Goal: Navigation & Orientation: Understand site structure

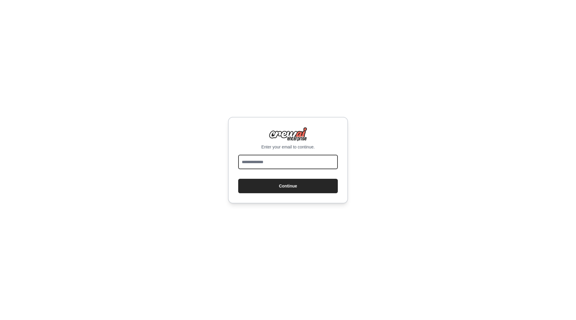
click at [285, 164] on input "email" at bounding box center [288, 162] width 100 height 14
type input "**********"
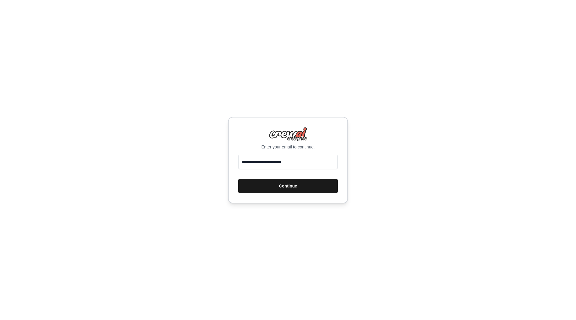
click at [290, 190] on button "Continue" at bounding box center [288, 186] width 100 height 14
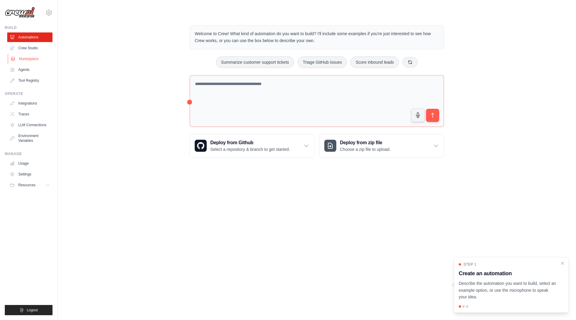
click at [33, 55] on link "Marketplace" at bounding box center [30, 59] width 45 height 10
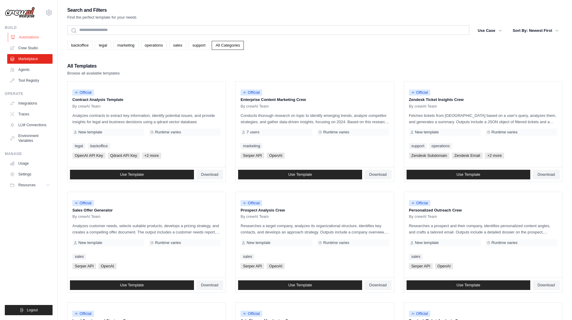
click at [32, 38] on link "Automations" at bounding box center [30, 37] width 45 height 10
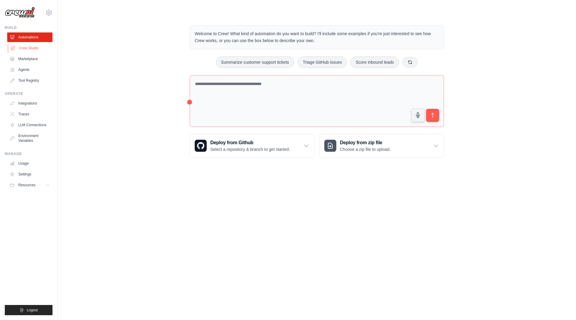
click at [31, 49] on link "Crew Studio" at bounding box center [30, 48] width 45 height 10
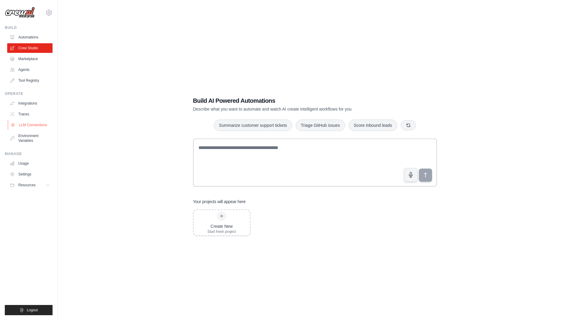
click at [34, 127] on link "LLM Connections" at bounding box center [30, 125] width 45 height 10
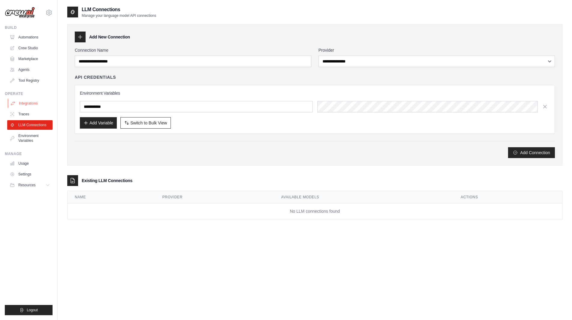
click at [35, 102] on link "Integrations" at bounding box center [30, 103] width 45 height 10
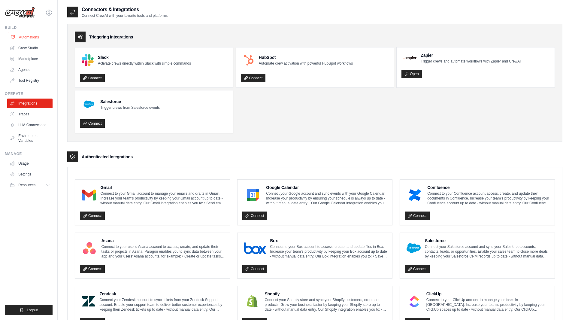
click at [17, 36] on link "Automations" at bounding box center [30, 37] width 45 height 10
